Goal: Book appointment/travel/reservation

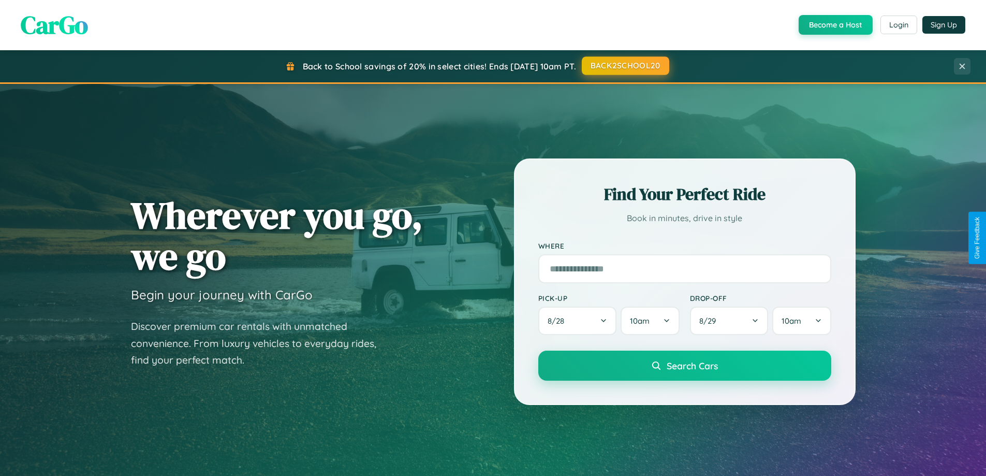
click at [625, 66] on button "BACK2SCHOOL20" at bounding box center [626, 65] width 88 height 19
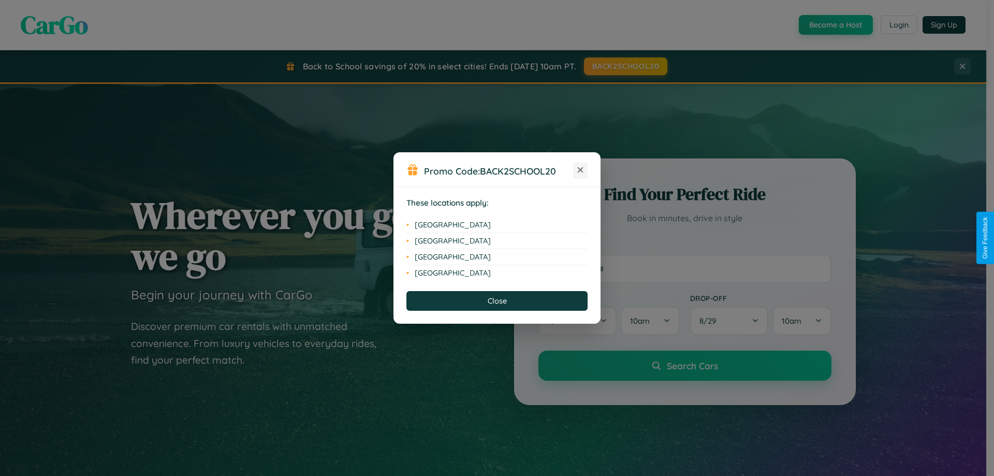
click at [580, 170] on icon at bounding box center [581, 170] width 6 height 6
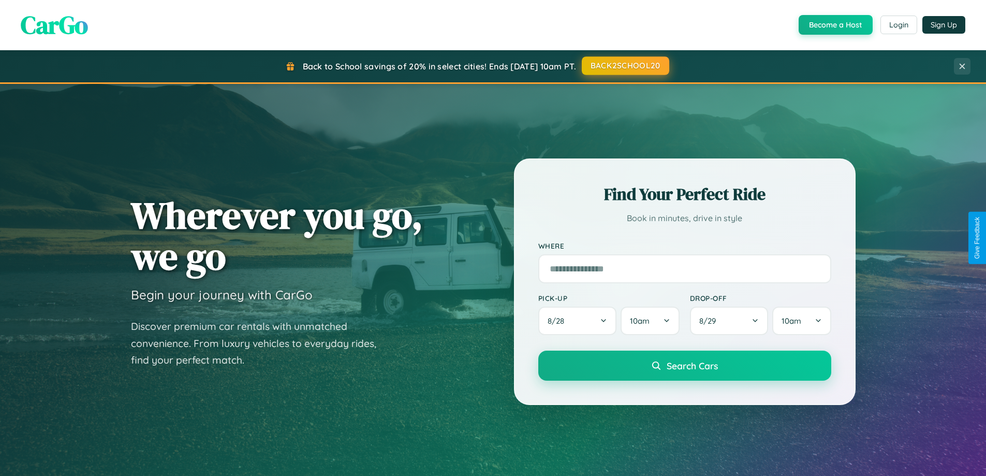
click at [625, 66] on button "BACK2SCHOOL20" at bounding box center [626, 65] width 88 height 19
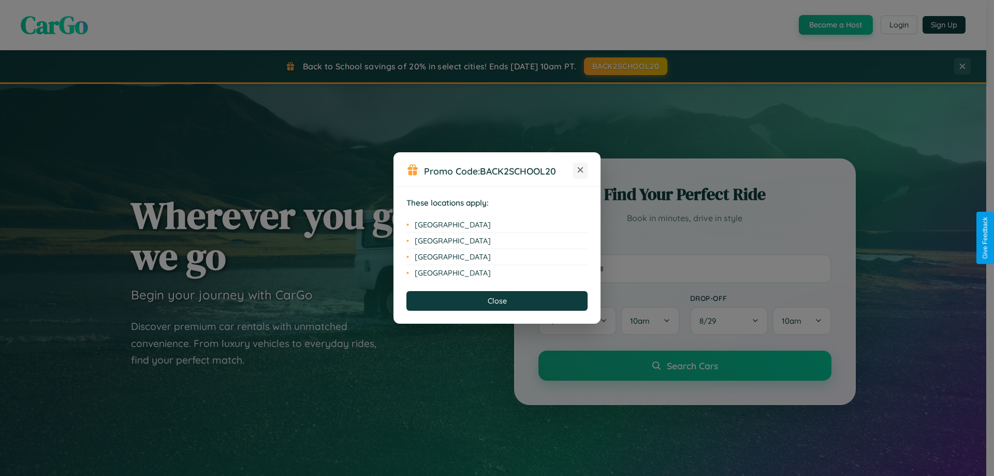
click at [580, 170] on icon at bounding box center [581, 170] width 6 height 6
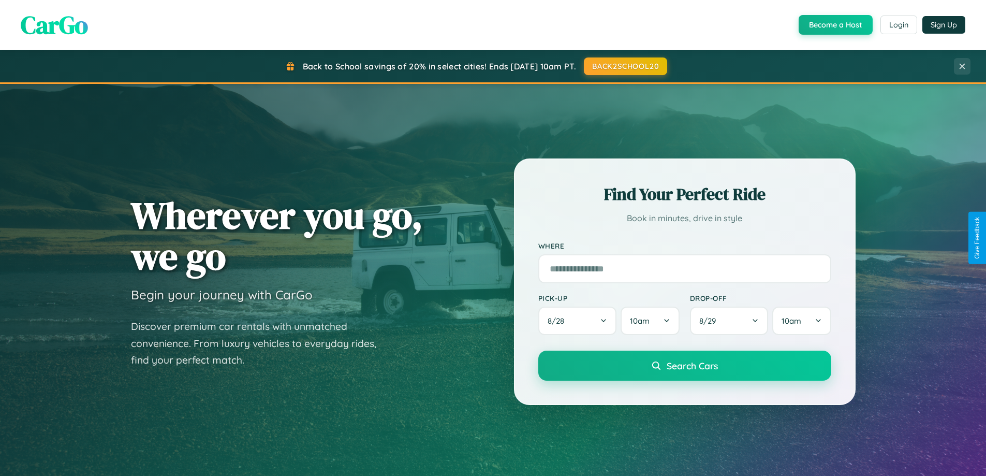
scroll to position [1664, 0]
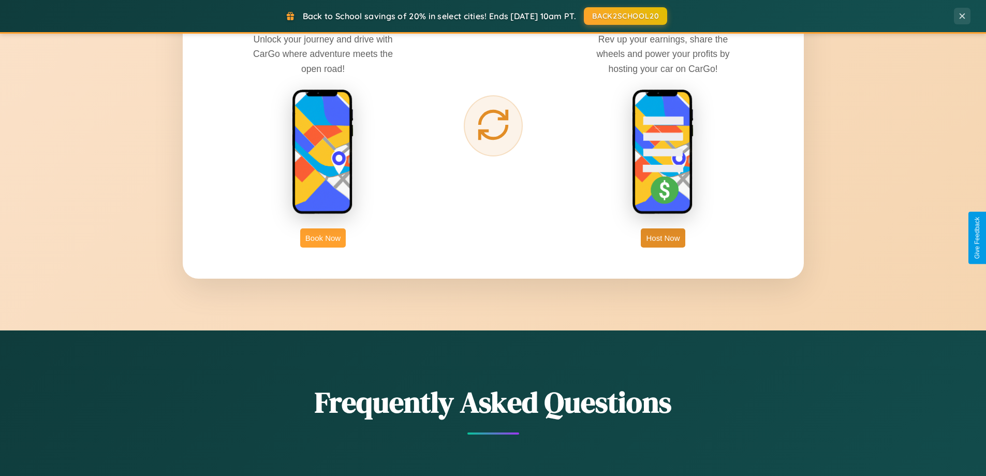
click at [323, 238] on button "Book Now" at bounding box center [323, 237] width 46 height 19
